Goal: Task Accomplishment & Management: Complete application form

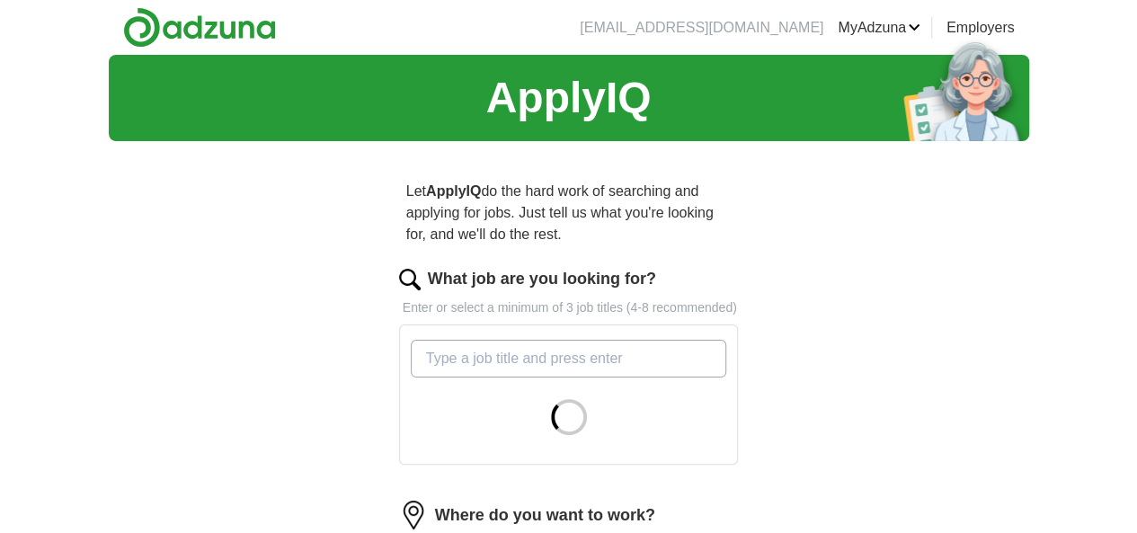
click at [599, 340] on input "What job are you looking for?" at bounding box center [569, 359] width 316 height 38
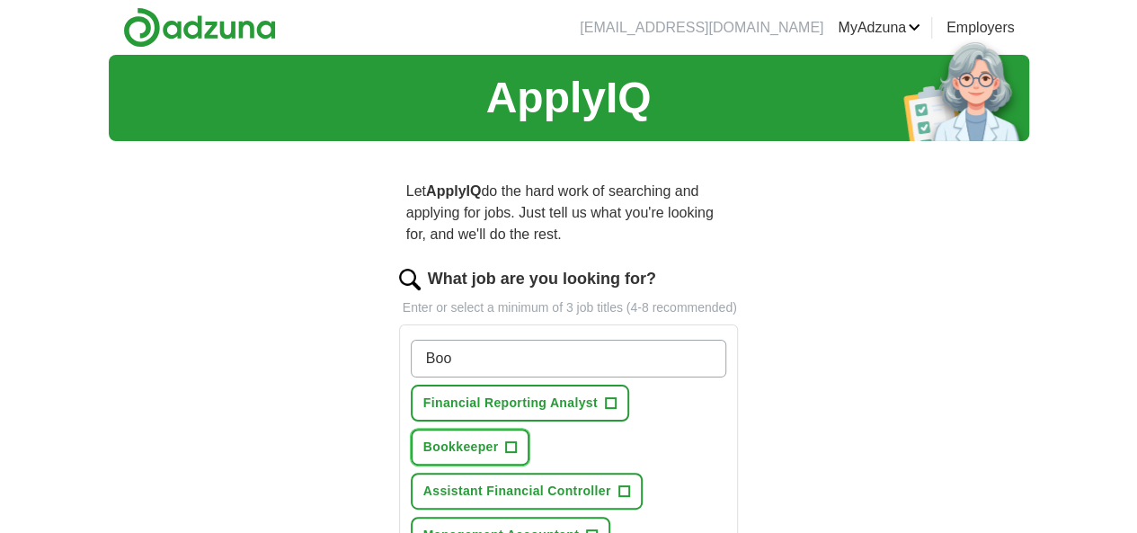
click at [499, 438] on span "Bookkeeper" at bounding box center [461, 447] width 76 height 19
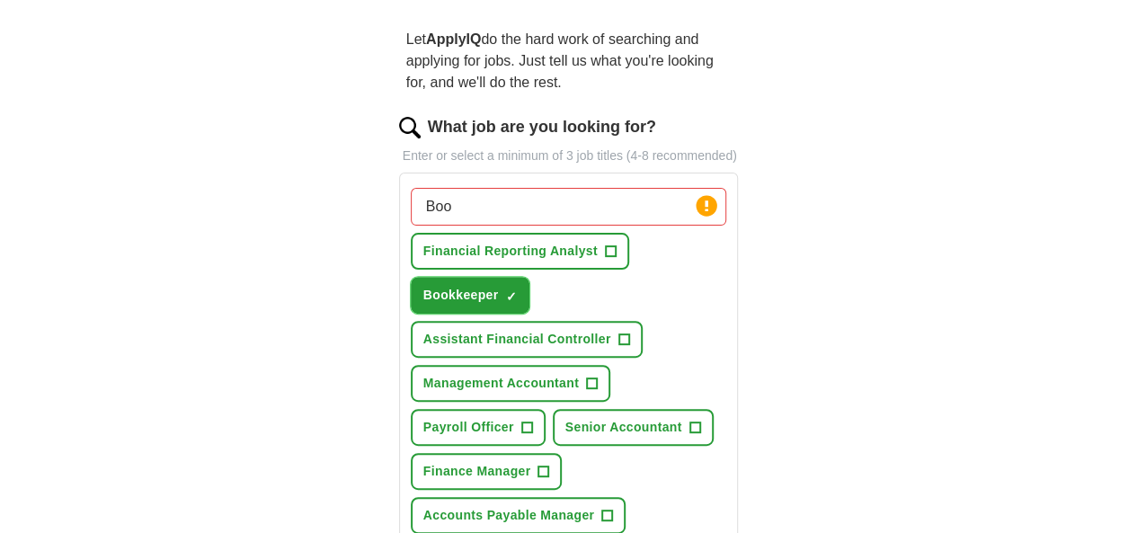
scroll to position [180, 0]
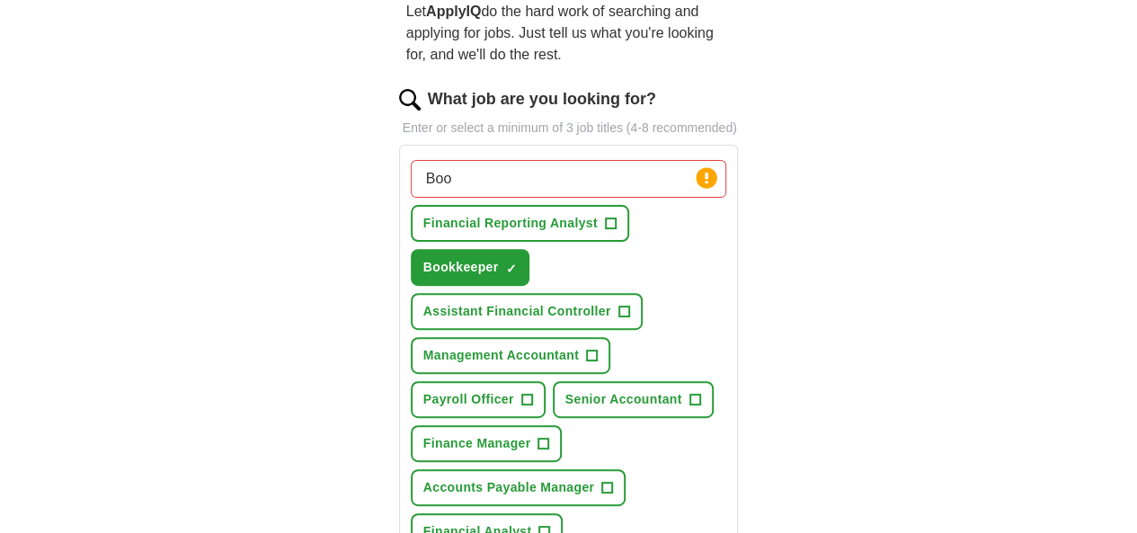
drag, startPoint x: 444, startPoint y: 159, endPoint x: 280, endPoint y: 132, distance: 166.7
click at [280, 132] on div "ApplyIQ Let ApplyIQ do the hard work of searching and applying for jobs. Just t…" at bounding box center [569, 483] width 921 height 1216
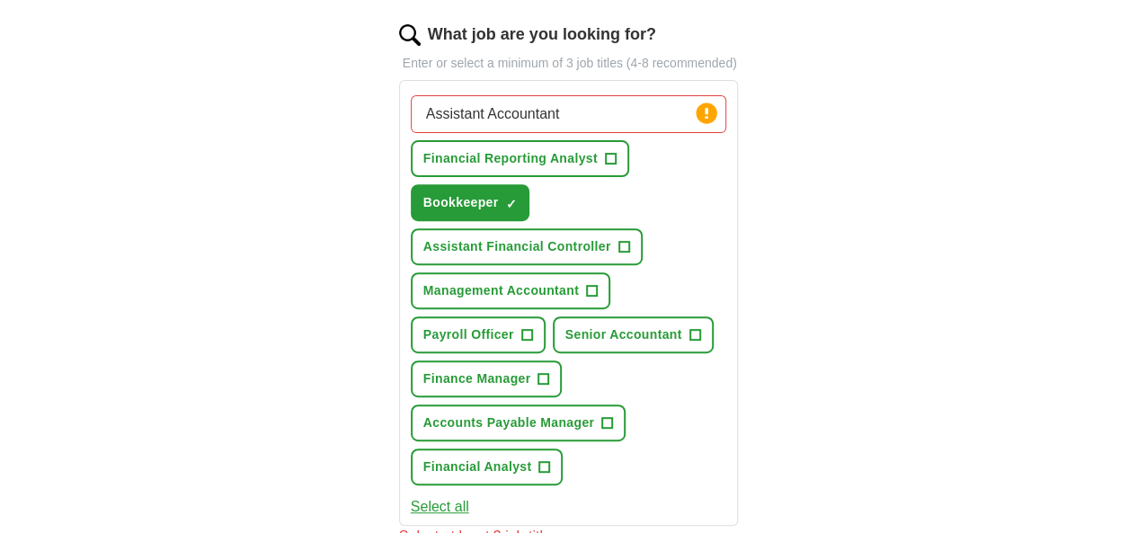
scroll to position [270, 0]
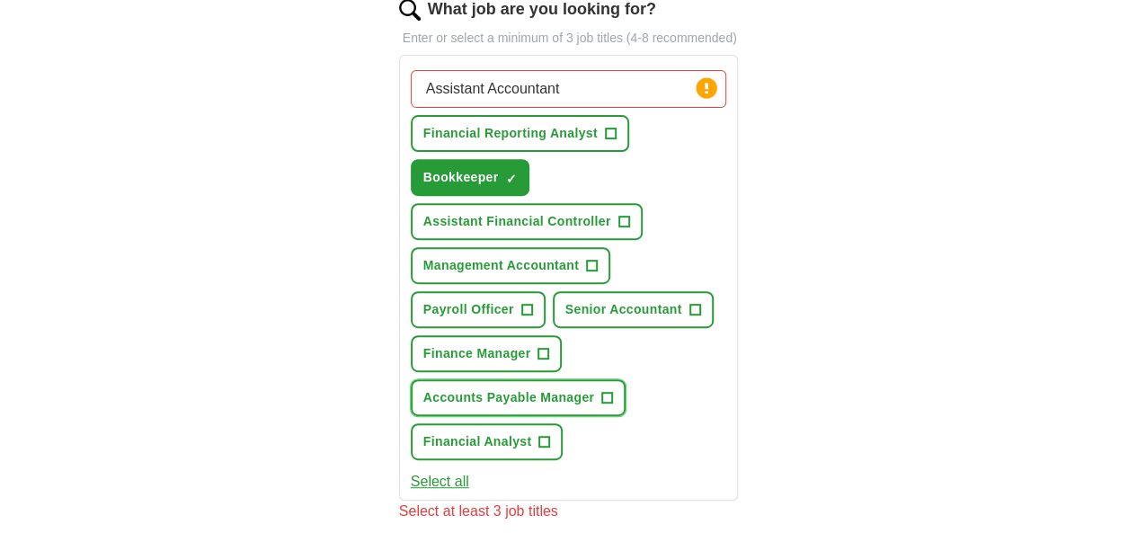
click at [462, 388] on span "Accounts Payable Manager" at bounding box center [508, 397] width 171 height 19
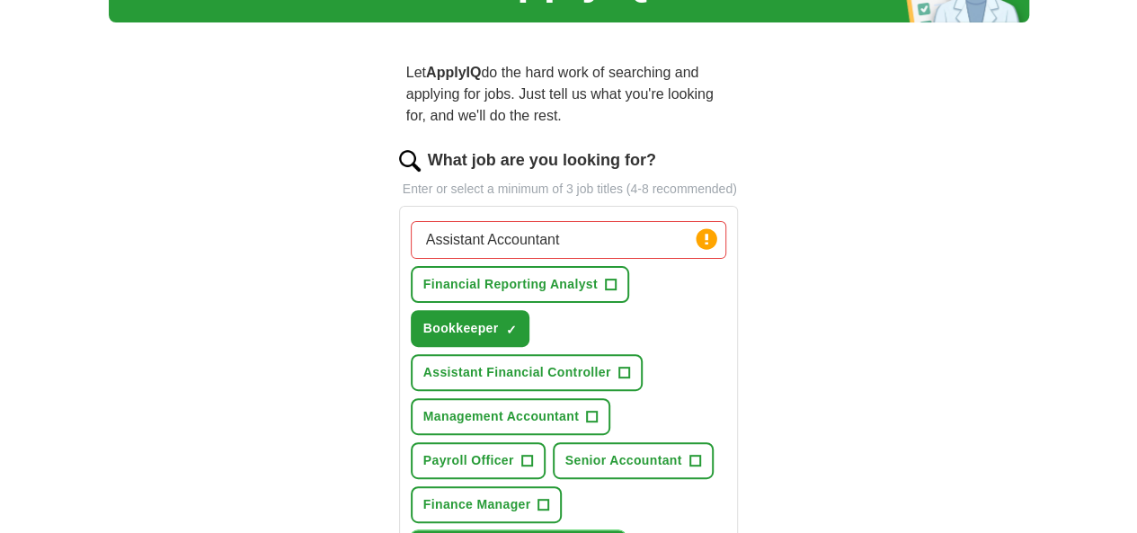
scroll to position [90, 0]
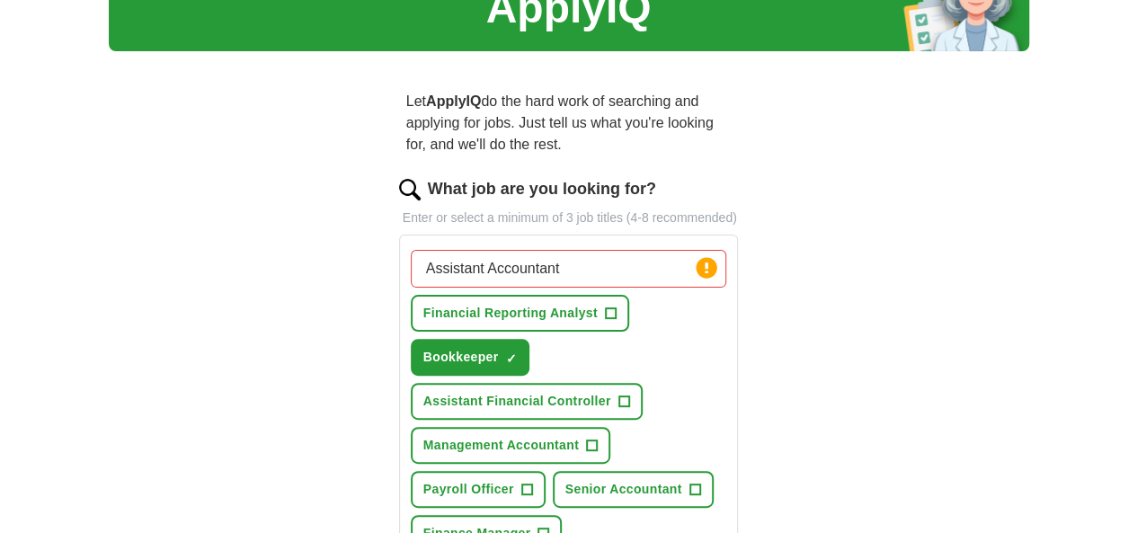
click at [557, 250] on input "Assistant Accountant" at bounding box center [569, 269] width 316 height 38
drag, startPoint x: 556, startPoint y: 240, endPoint x: 203, endPoint y: 240, distance: 352.4
type input "A"
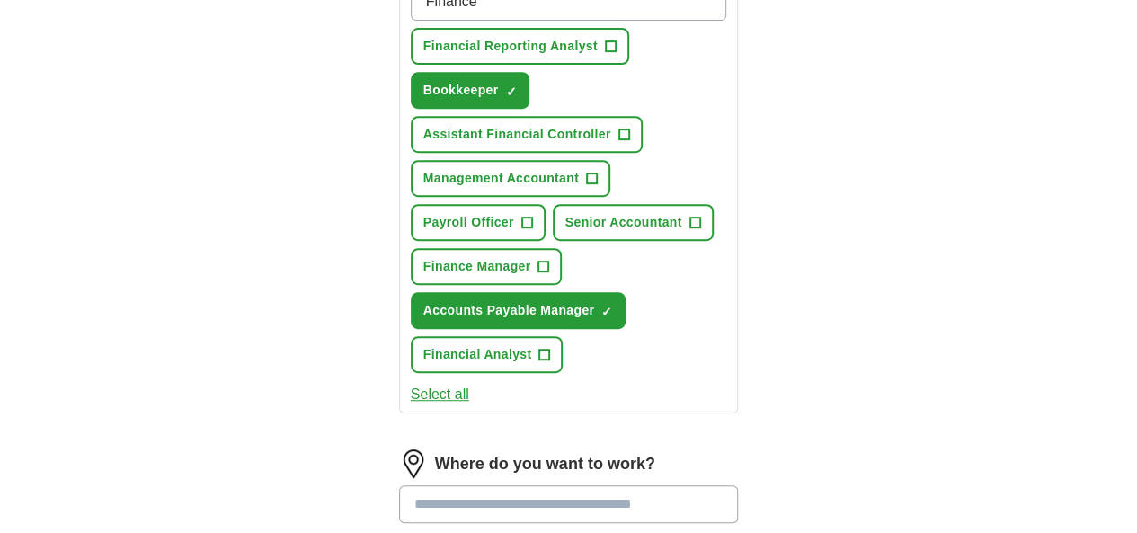
scroll to position [360, 0]
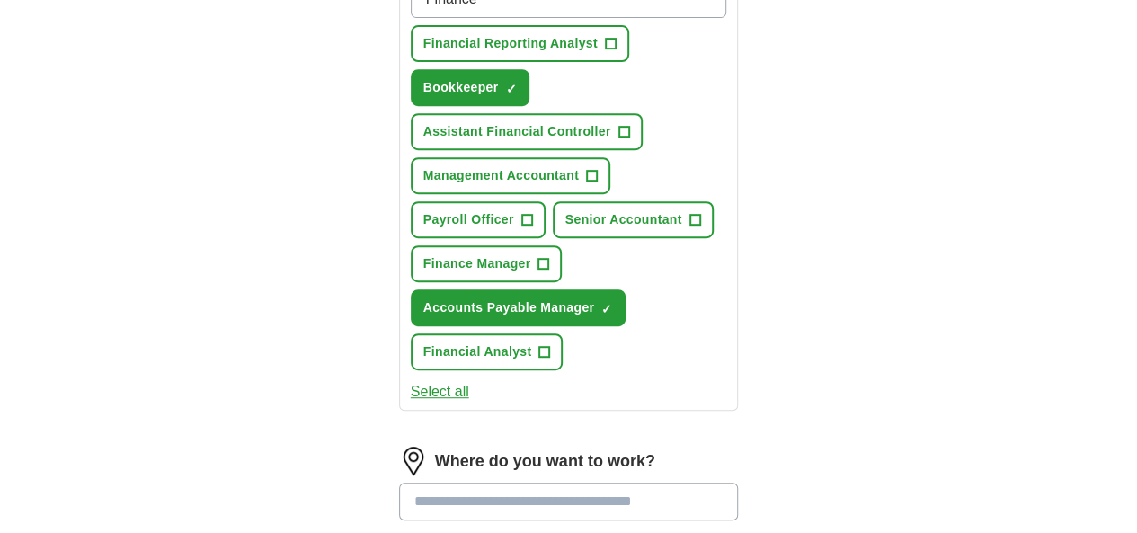
type input "Finance"
click at [550, 345] on span "+" at bounding box center [544, 352] width 11 height 14
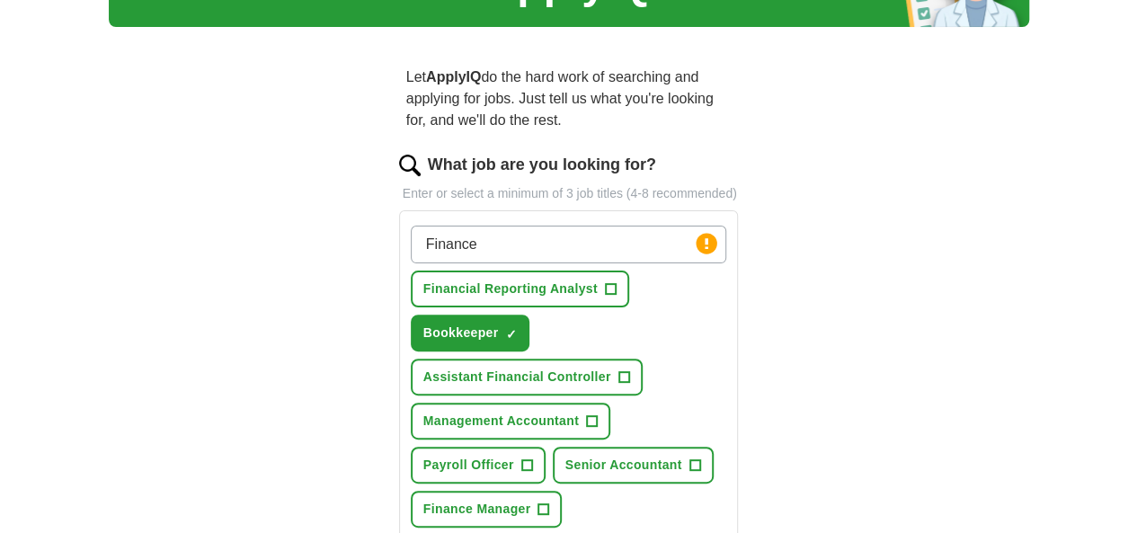
scroll to position [180, 0]
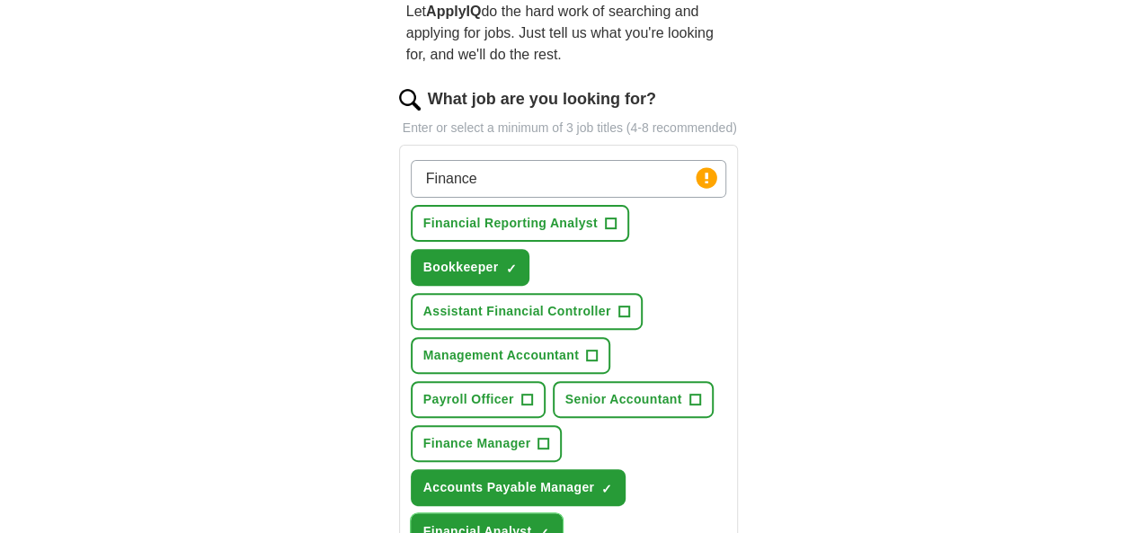
click at [0, 0] on span "×" at bounding box center [0, 0] width 0 height 0
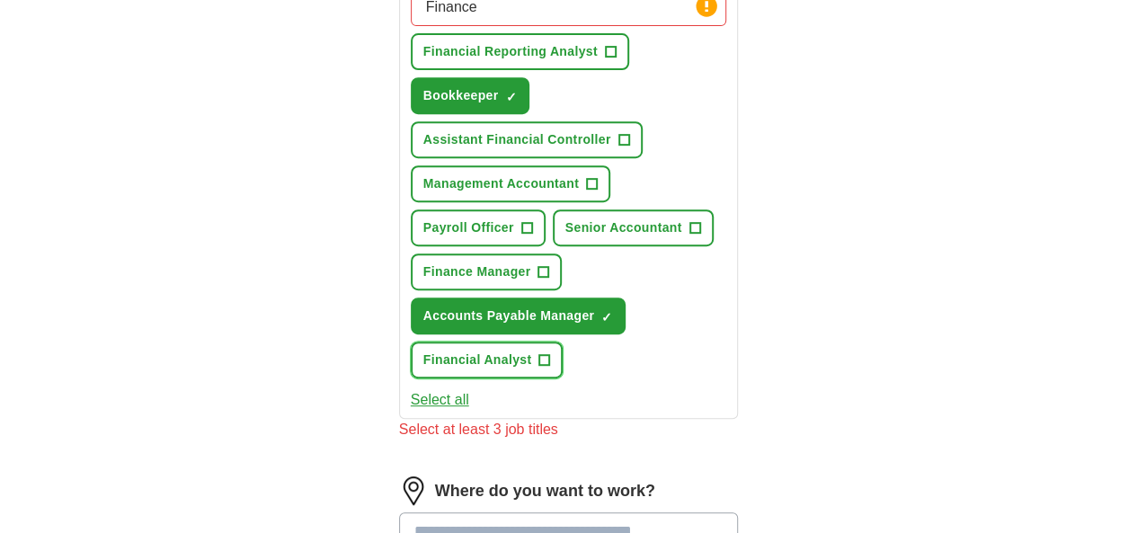
scroll to position [360, 0]
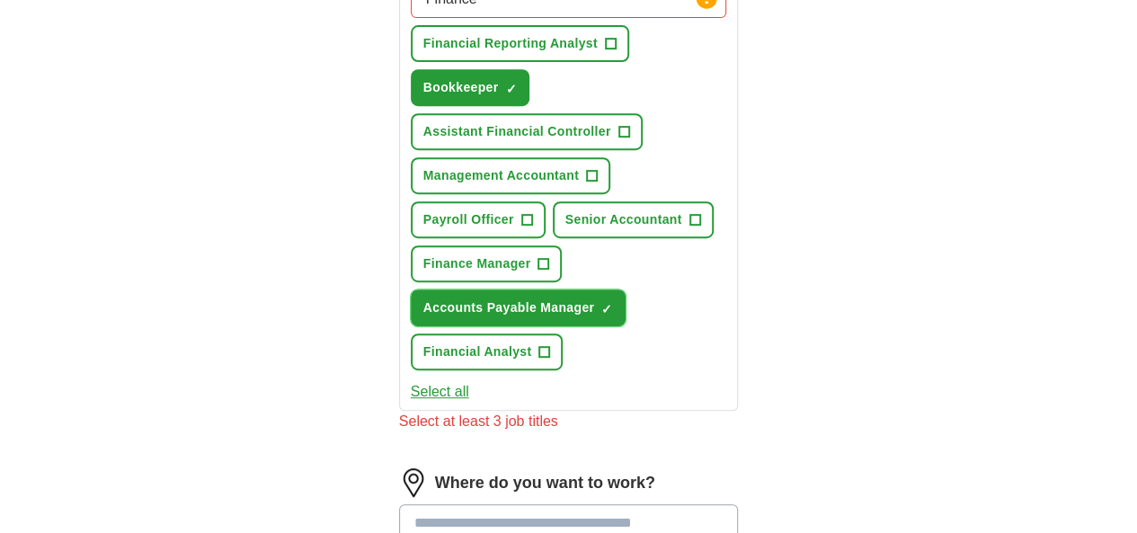
click at [0, 0] on span "×" at bounding box center [0, 0] width 0 height 0
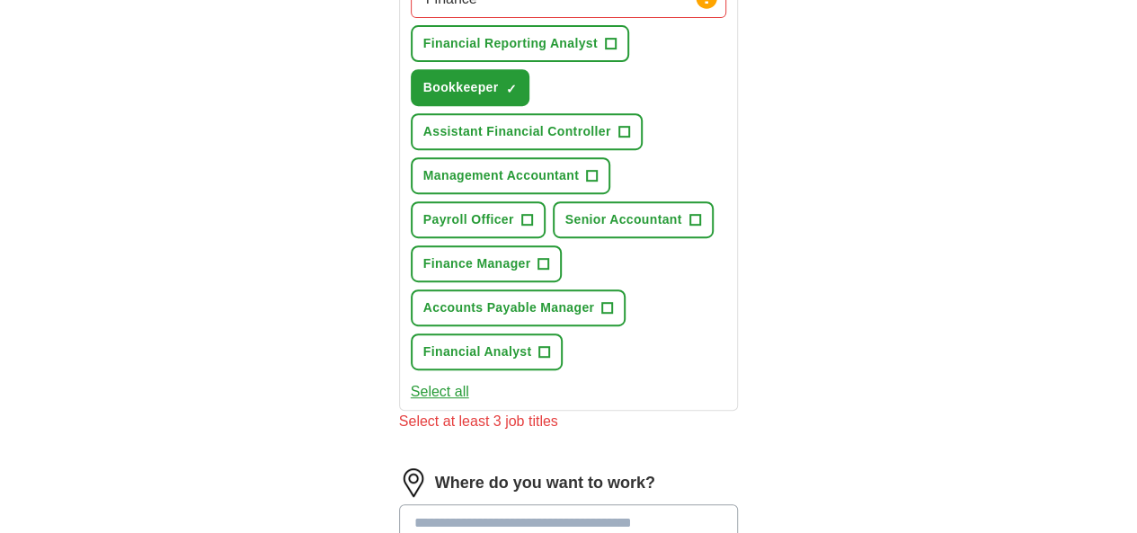
click at [460, 504] on input at bounding box center [569, 523] width 340 height 38
type input "******"
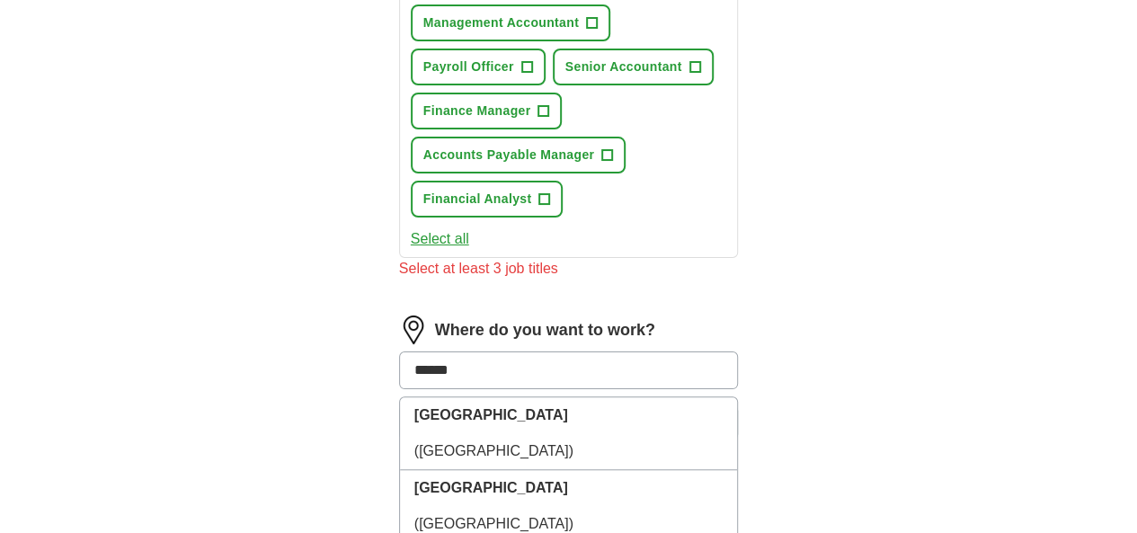
scroll to position [539, 0]
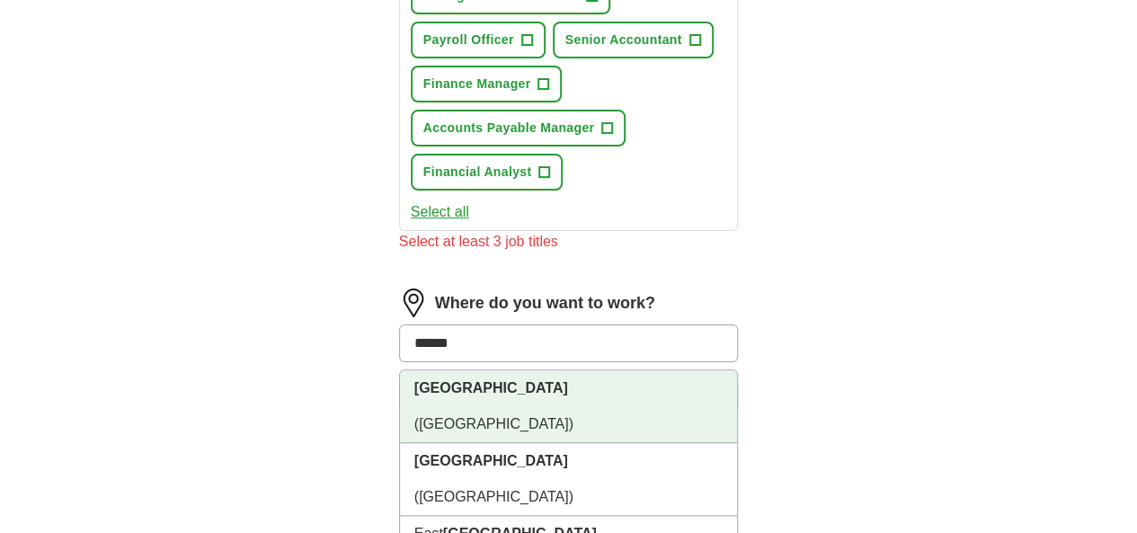
click at [425, 370] on li "[GEOGRAPHIC_DATA] ([GEOGRAPHIC_DATA])" at bounding box center [569, 406] width 338 height 73
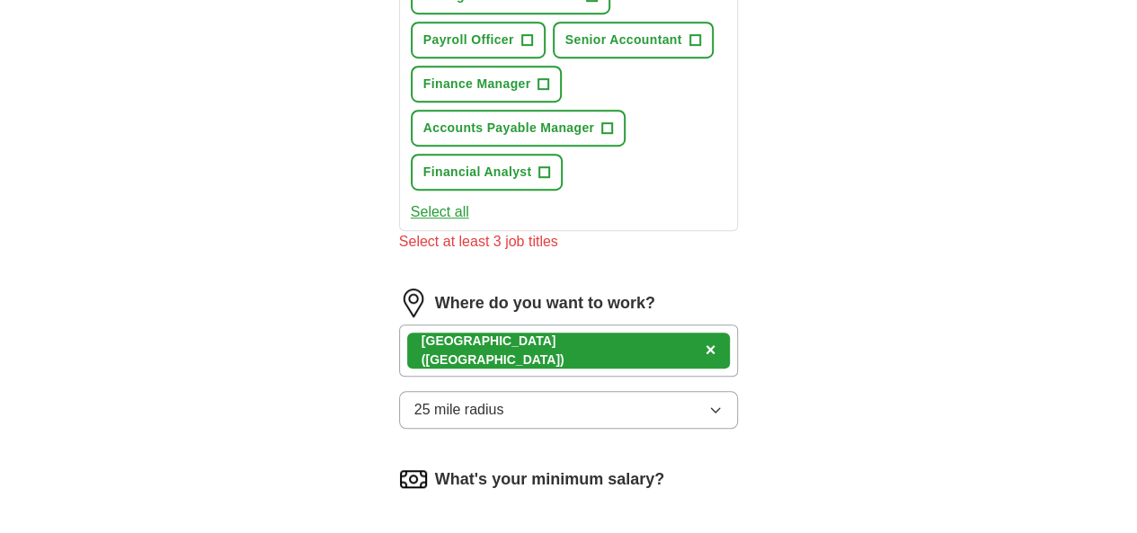
scroll to position [629, 0]
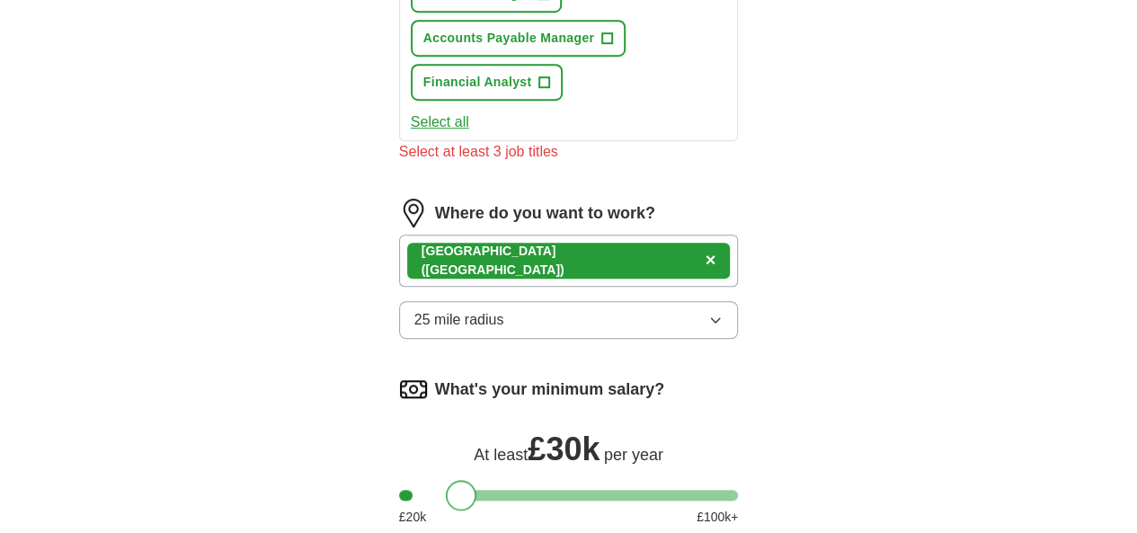
drag, startPoint x: 387, startPoint y: 337, endPoint x: 435, endPoint y: 337, distance: 47.6
click at [446, 480] on div at bounding box center [461, 495] width 31 height 31
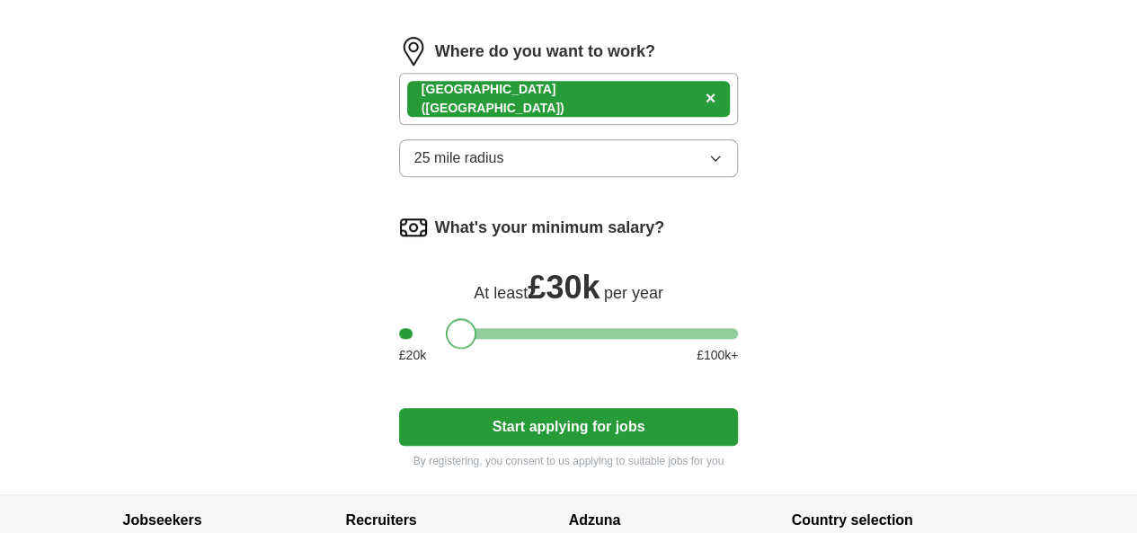
scroll to position [796, 0]
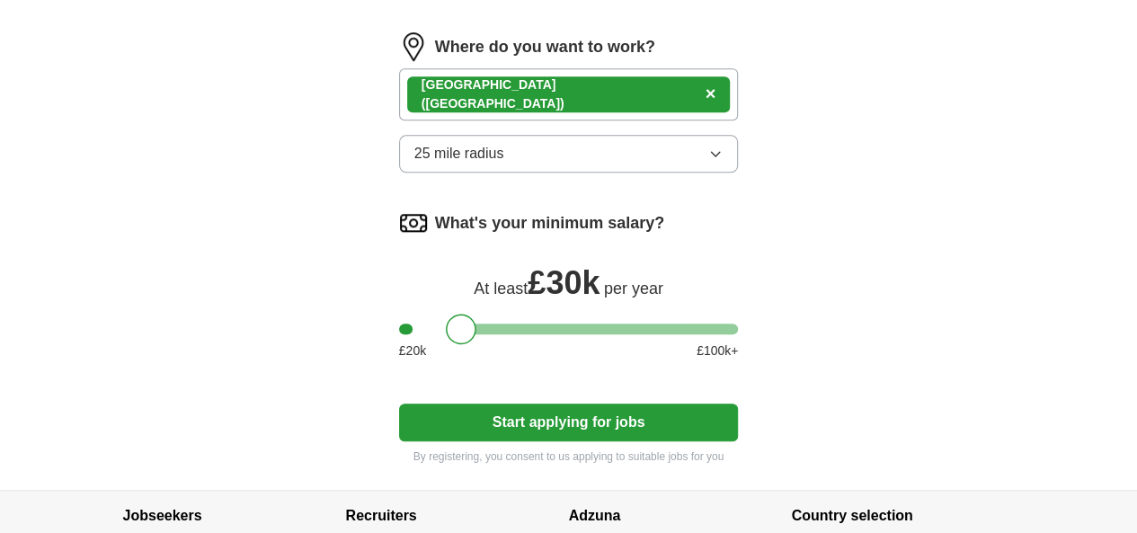
click at [565, 404] on button "Start applying for jobs" at bounding box center [569, 423] width 340 height 38
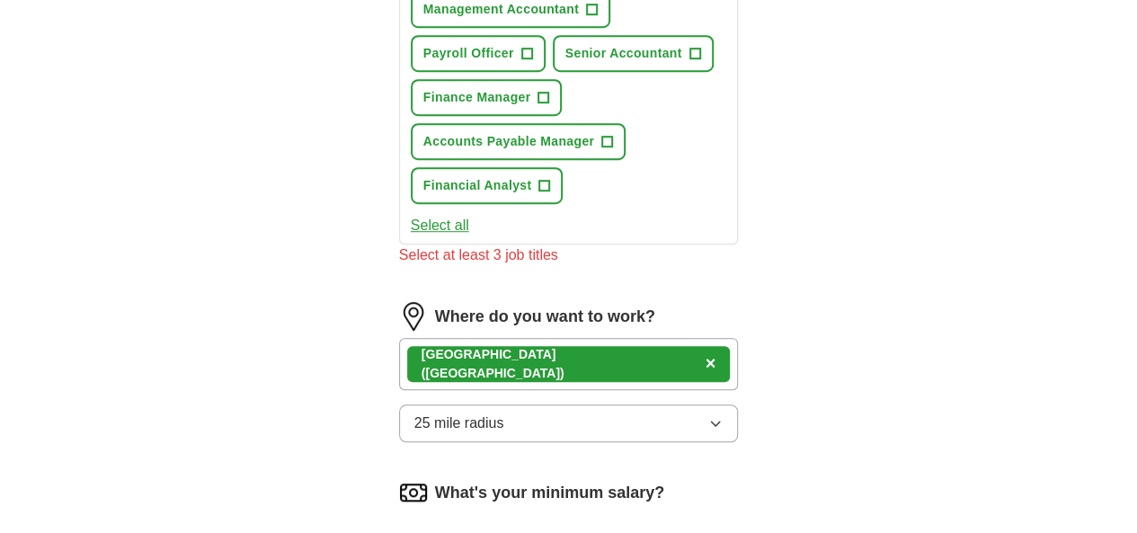
scroll to position [76, 0]
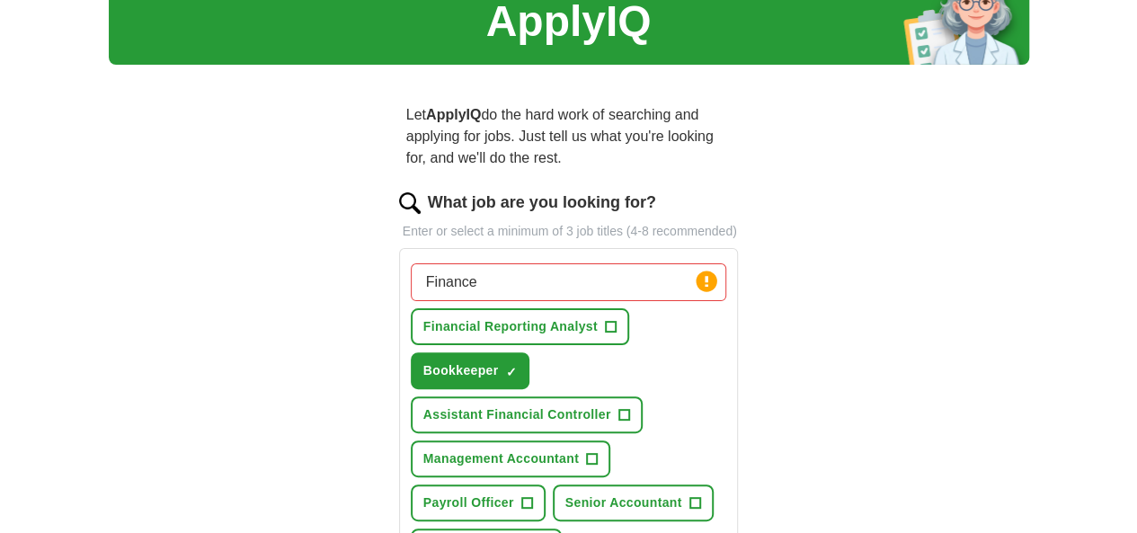
click at [0, 0] on span "×" at bounding box center [0, 0] width 0 height 0
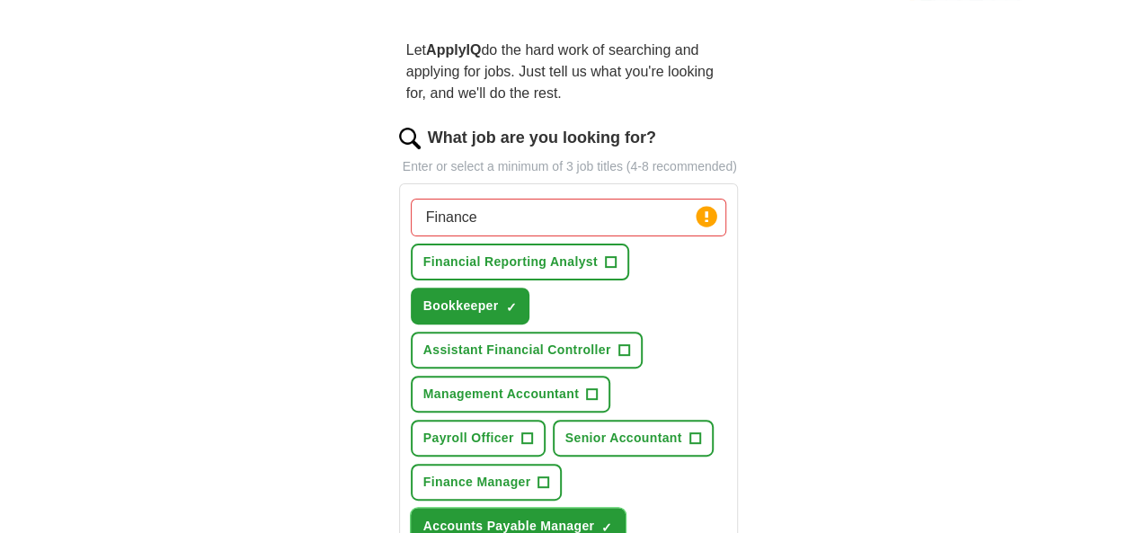
scroll to position [166, 0]
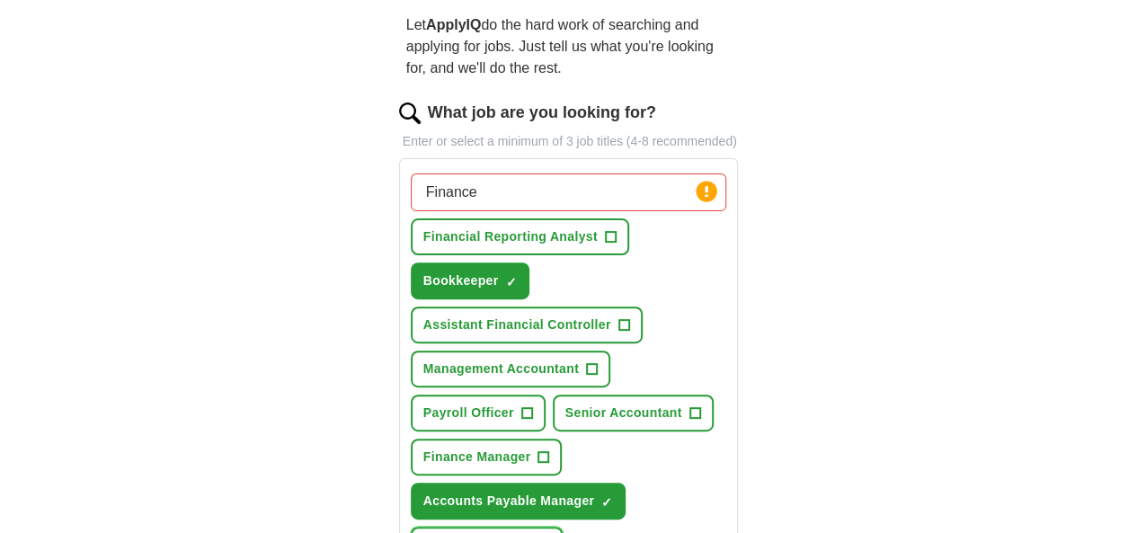
click at [0, 0] on span "×" at bounding box center [0, 0] width 0 height 0
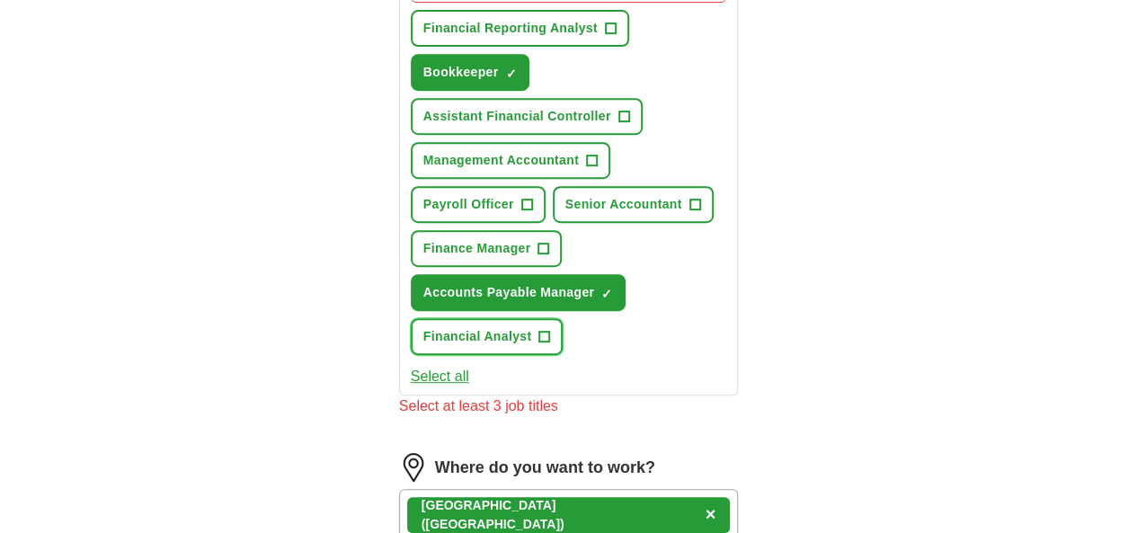
scroll to position [256, 0]
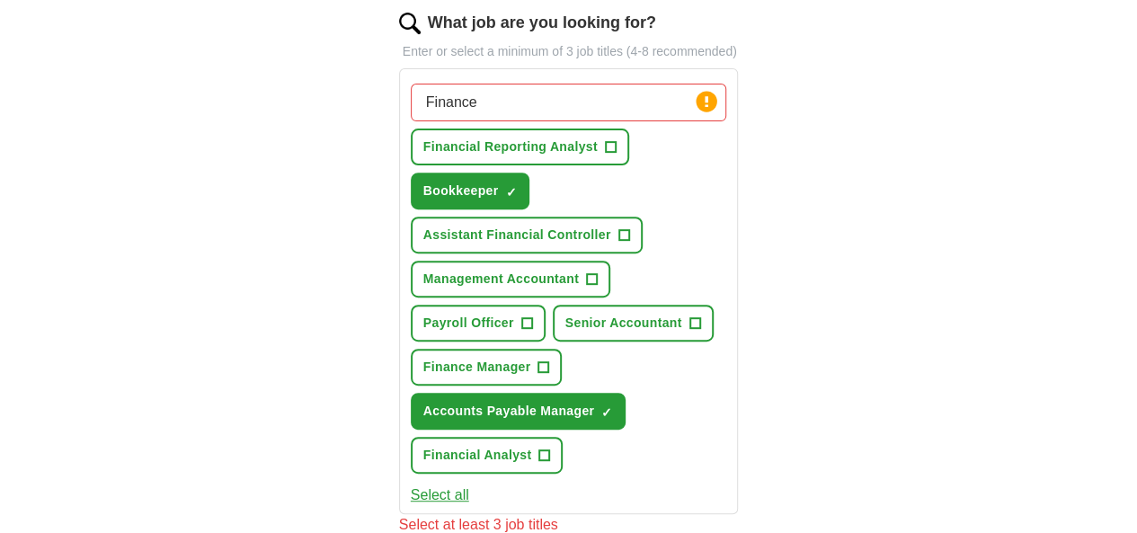
click at [864, 263] on div "ApplyIQ Let ApplyIQ do the hard work of searching and applying for jobs. Just t…" at bounding box center [569, 458] width 921 height 1319
click at [271, 75] on div "ApplyIQ Let ApplyIQ do the hard work of searching and applying for jobs. Just t…" at bounding box center [569, 458] width 921 height 1319
type input "A"
click at [586, 272] on span "+" at bounding box center [591, 279] width 11 height 14
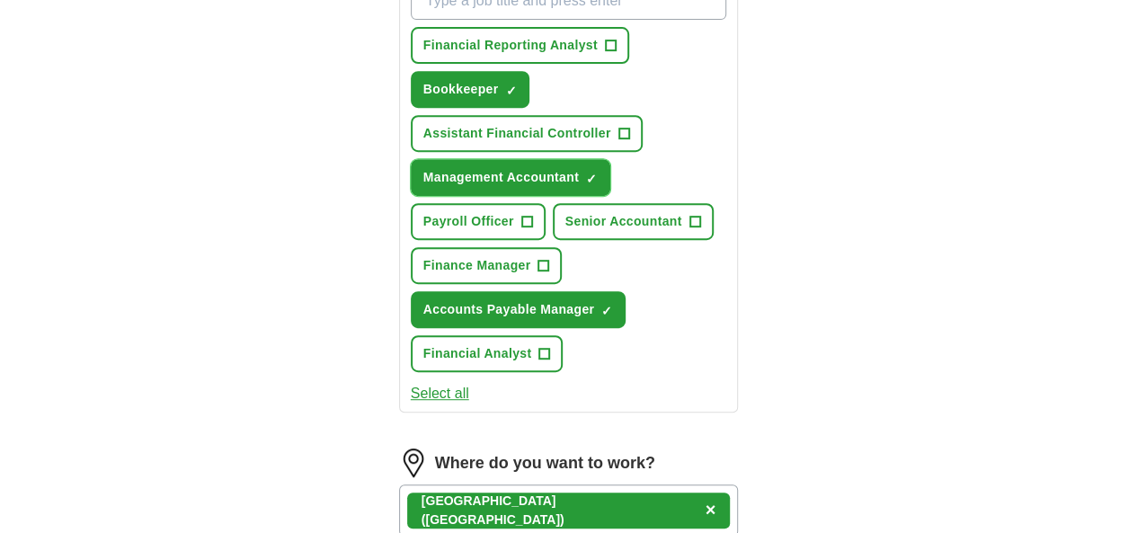
scroll to position [436, 0]
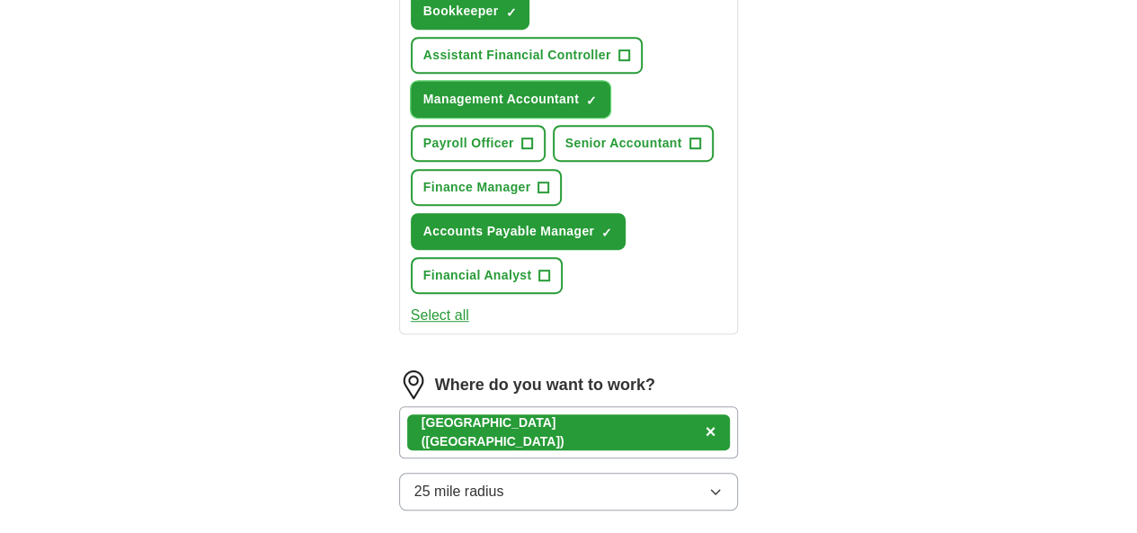
click at [0, 0] on span "×" at bounding box center [0, 0] width 0 height 0
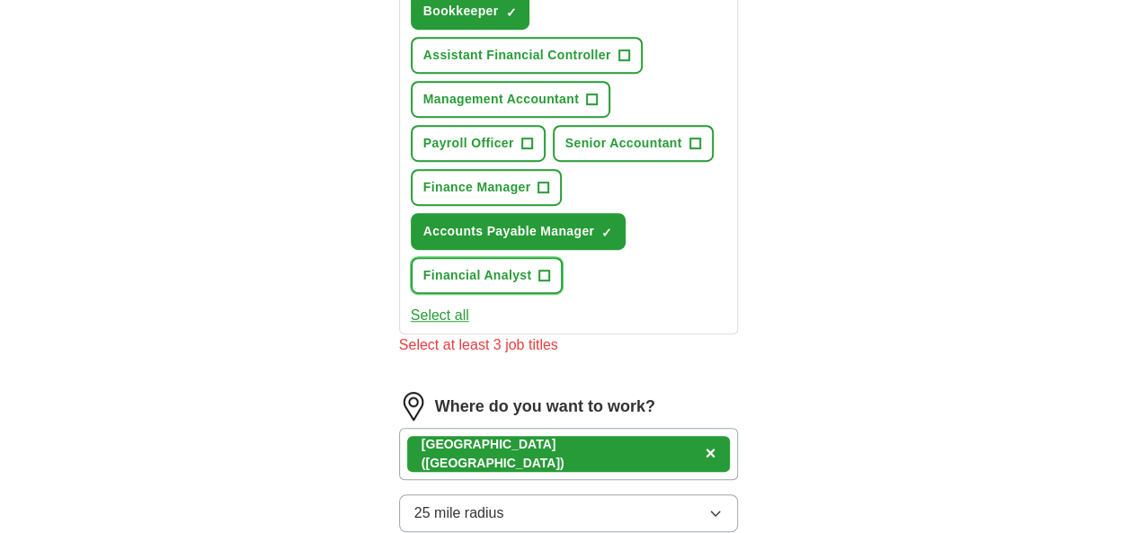
click at [550, 269] on span "+" at bounding box center [544, 276] width 11 height 14
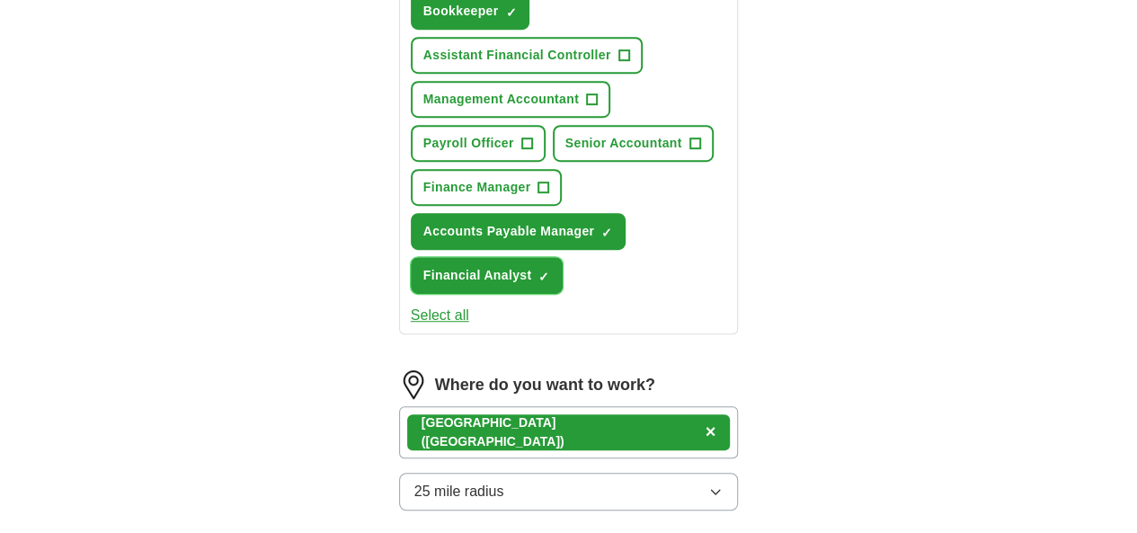
scroll to position [858, 0]
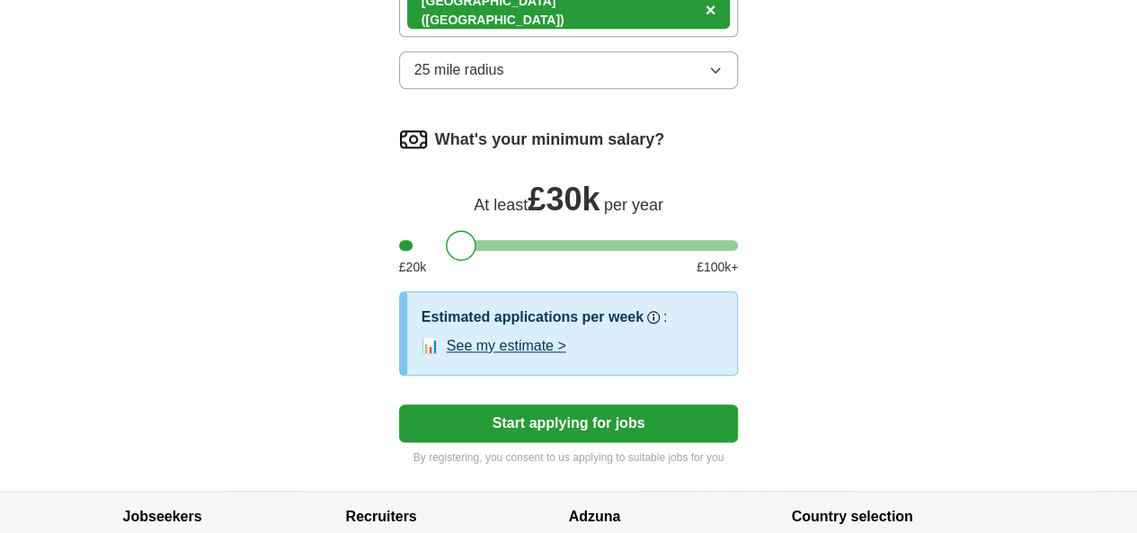
click at [549, 405] on button "Start applying for jobs" at bounding box center [569, 424] width 340 height 38
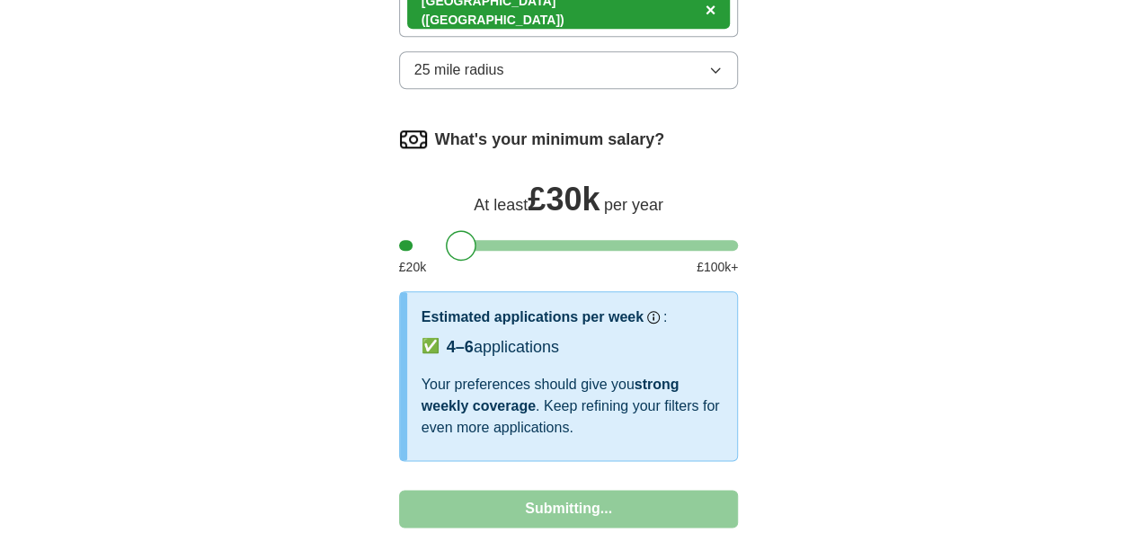
select select "**"
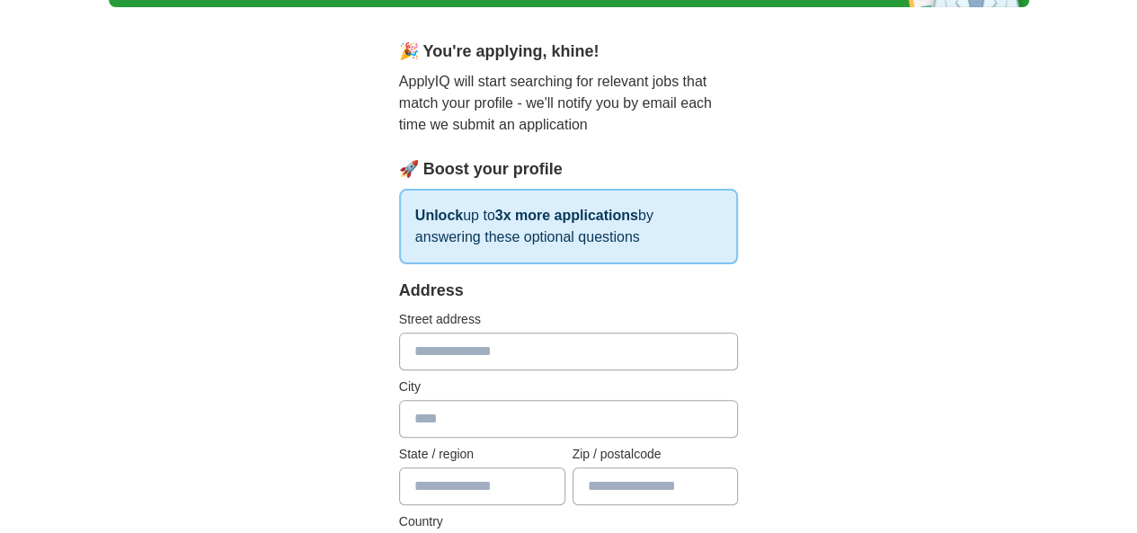
scroll to position [0, 0]
